Goal: Find specific page/section: Find specific page/section

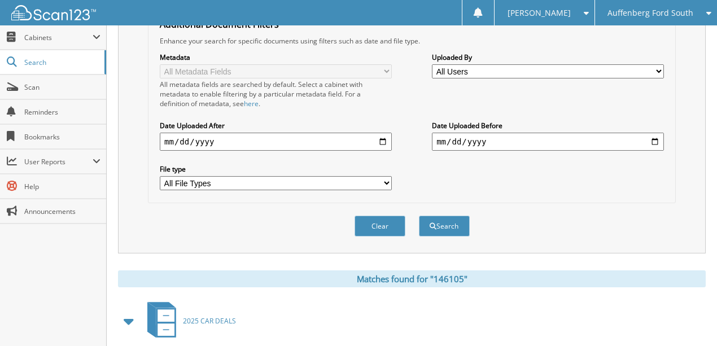
scroll to position [226, 0]
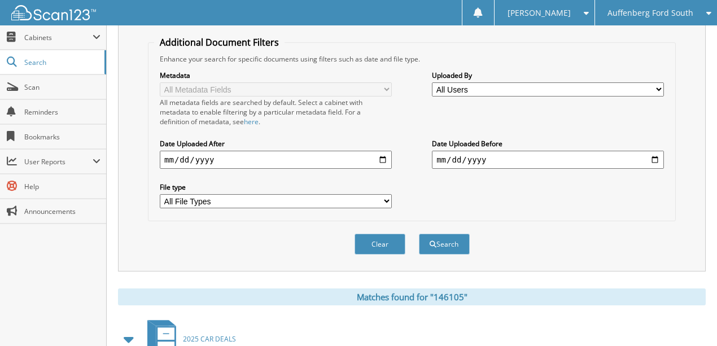
drag, startPoint x: 379, startPoint y: 229, endPoint x: 316, endPoint y: 226, distance: 63.2
click at [378, 234] on button "Clear" at bounding box center [379, 244] width 51 height 21
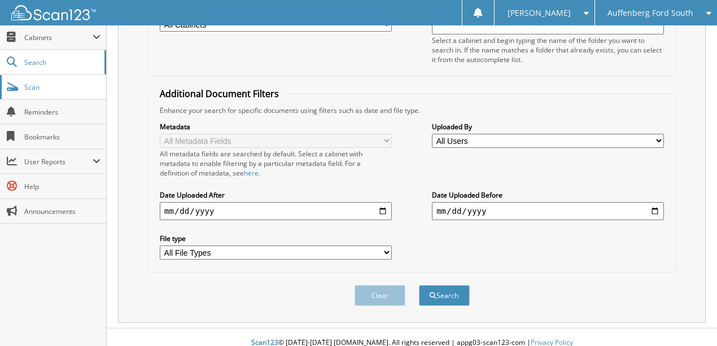
click at [47, 91] on link "Scan" at bounding box center [53, 87] width 106 height 24
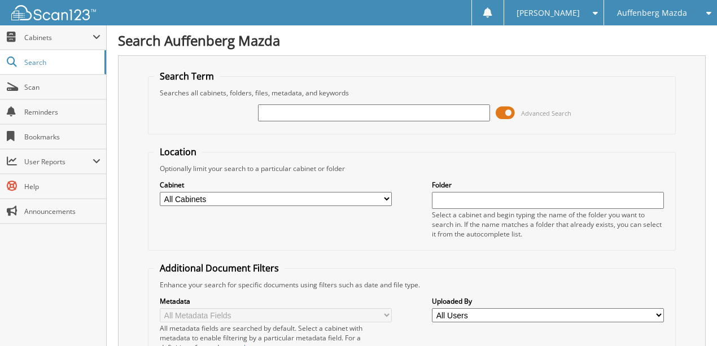
click at [306, 112] on input "text" at bounding box center [374, 112] width 232 height 17
type input "74089H"
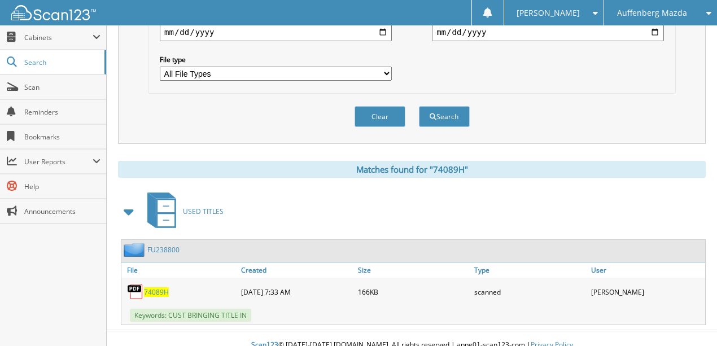
click at [156, 287] on span "74089H" at bounding box center [156, 292] width 25 height 10
click at [385, 106] on button "Clear" at bounding box center [379, 116] width 51 height 21
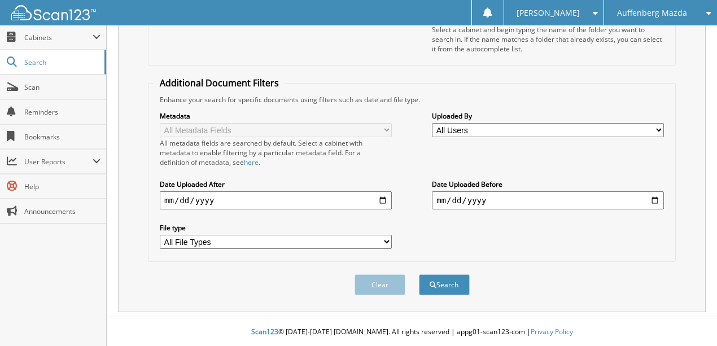
scroll to position [174, 0]
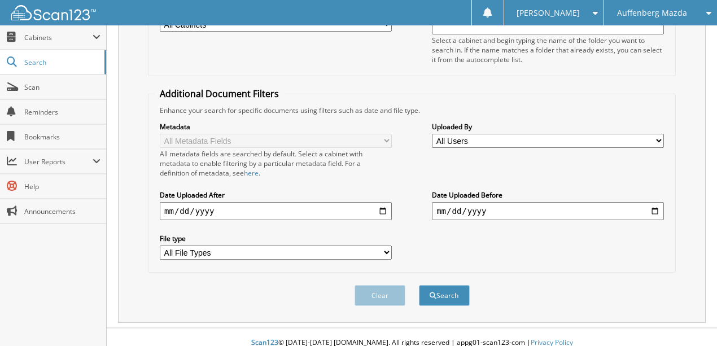
click at [660, 11] on span "Auffenberg Mazda" at bounding box center [652, 13] width 70 height 7
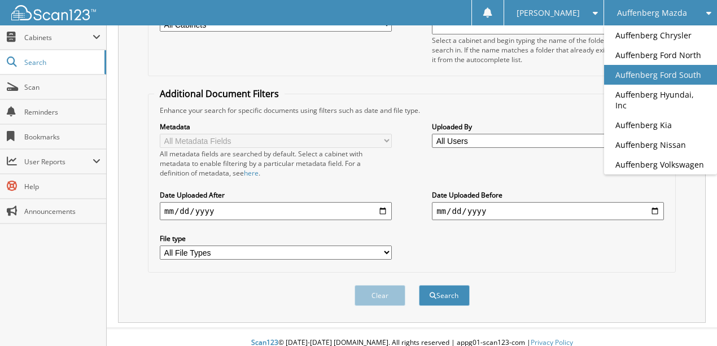
click at [660, 73] on link "Auffenberg Ford South" at bounding box center [660, 75] width 113 height 20
